Goal: Task Accomplishment & Management: Use online tool/utility

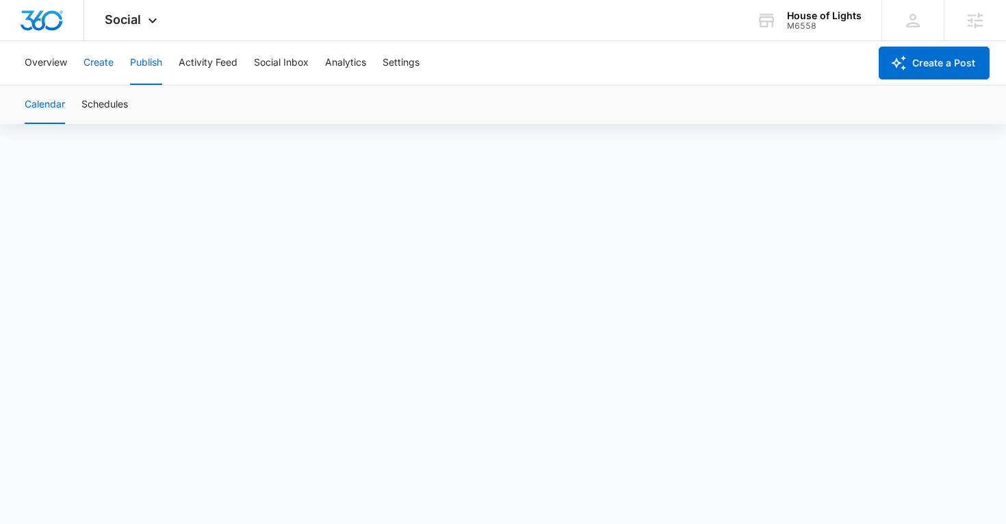
click at [94, 64] on button "Create" at bounding box center [99, 63] width 30 height 44
click at [383, 114] on div "Content Library Approvals Recommendations Auto Import" at bounding box center [502, 105] width 973 height 38
click at [153, 52] on button "Publish" at bounding box center [146, 63] width 32 height 44
click at [123, 89] on button "Schedules" at bounding box center [104, 105] width 47 height 38
click at [99, 58] on button "Create" at bounding box center [99, 63] width 30 height 44
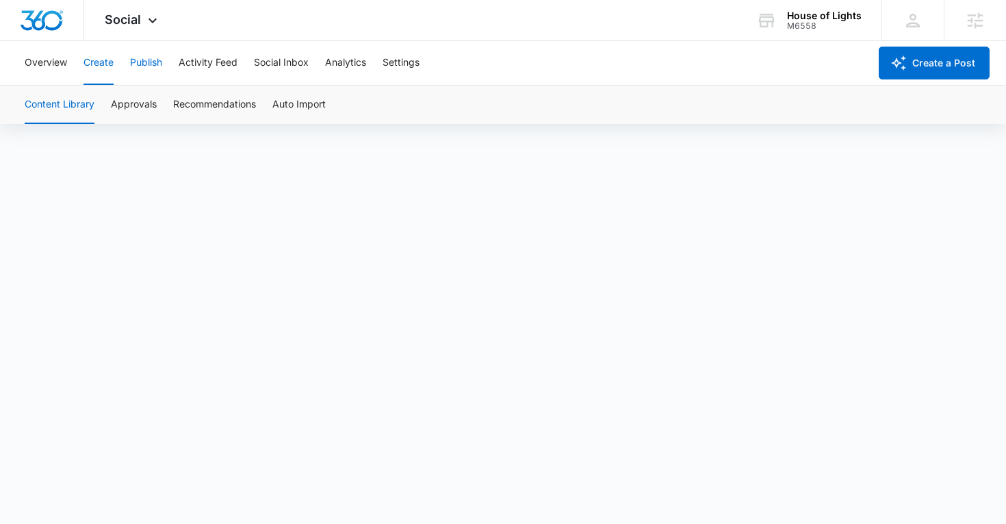
click at [151, 64] on button "Publish" at bounding box center [146, 63] width 32 height 44
click at [107, 66] on button "Create" at bounding box center [99, 63] width 30 height 44
click at [159, 103] on div "Content Library Approvals Recommendations Auto Import" at bounding box center [502, 105] width 973 height 38
click at [144, 99] on button "Approvals" at bounding box center [134, 105] width 46 height 38
